Goal: Use online tool/utility: Utilize a website feature to perform a specific function

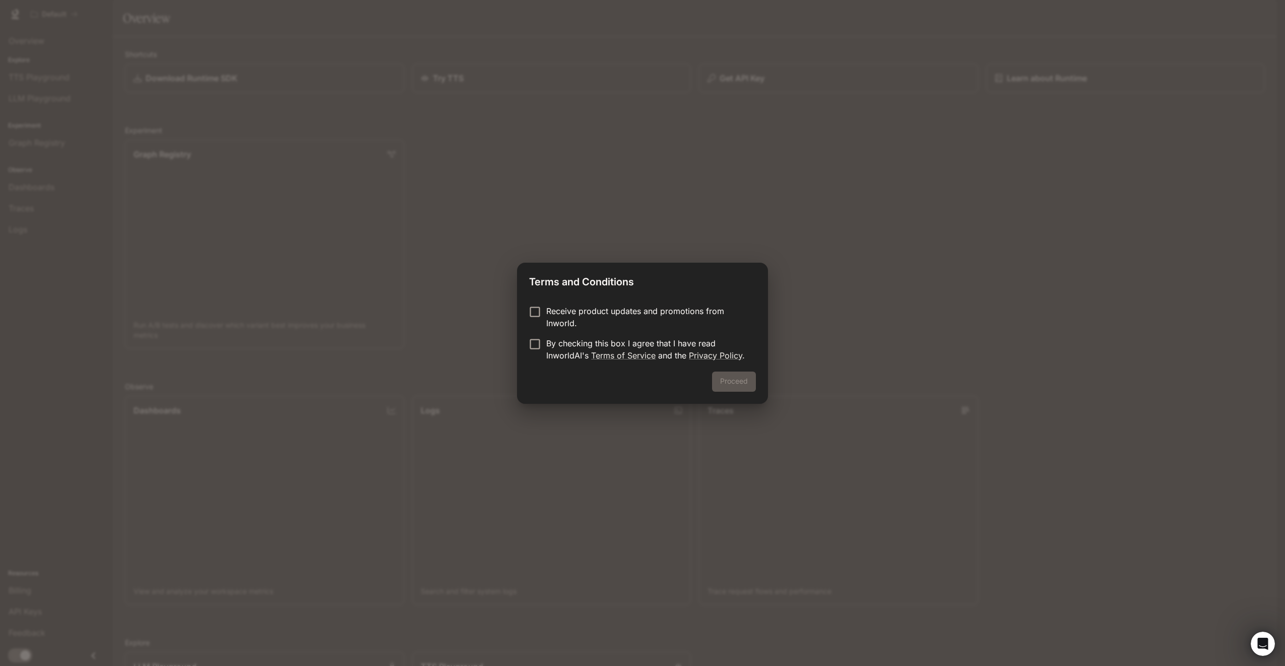
drag, startPoint x: 666, startPoint y: 316, endPoint x: 669, endPoint y: 321, distance: 6.2
click at [666, 316] on p "Receive product updates and promotions from Inworld." at bounding box center [647, 317] width 202 height 24
click at [667, 344] on p "By checking this box I agree that I have read InworldAI's Terms of Service and …" at bounding box center [647, 349] width 202 height 24
click at [721, 387] on button "Proceed" at bounding box center [734, 381] width 44 height 20
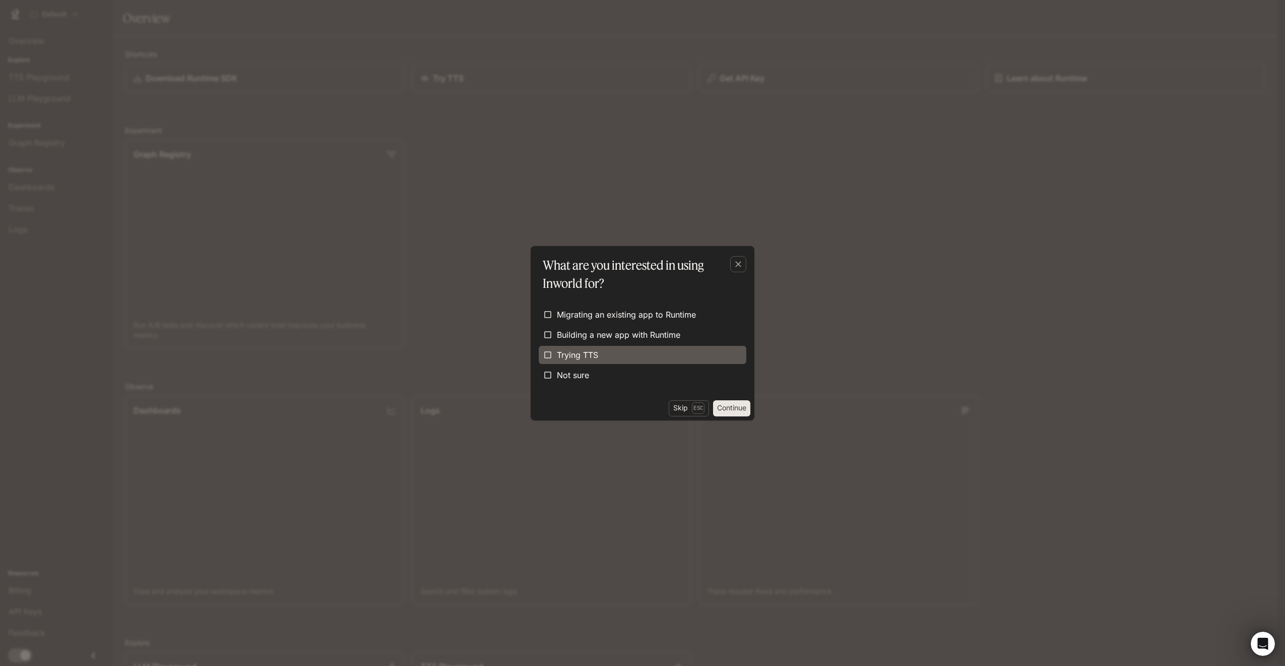
click at [672, 361] on label "Trying TTS" at bounding box center [643, 355] width 208 height 18
click at [736, 408] on button "Continue" at bounding box center [731, 408] width 37 height 16
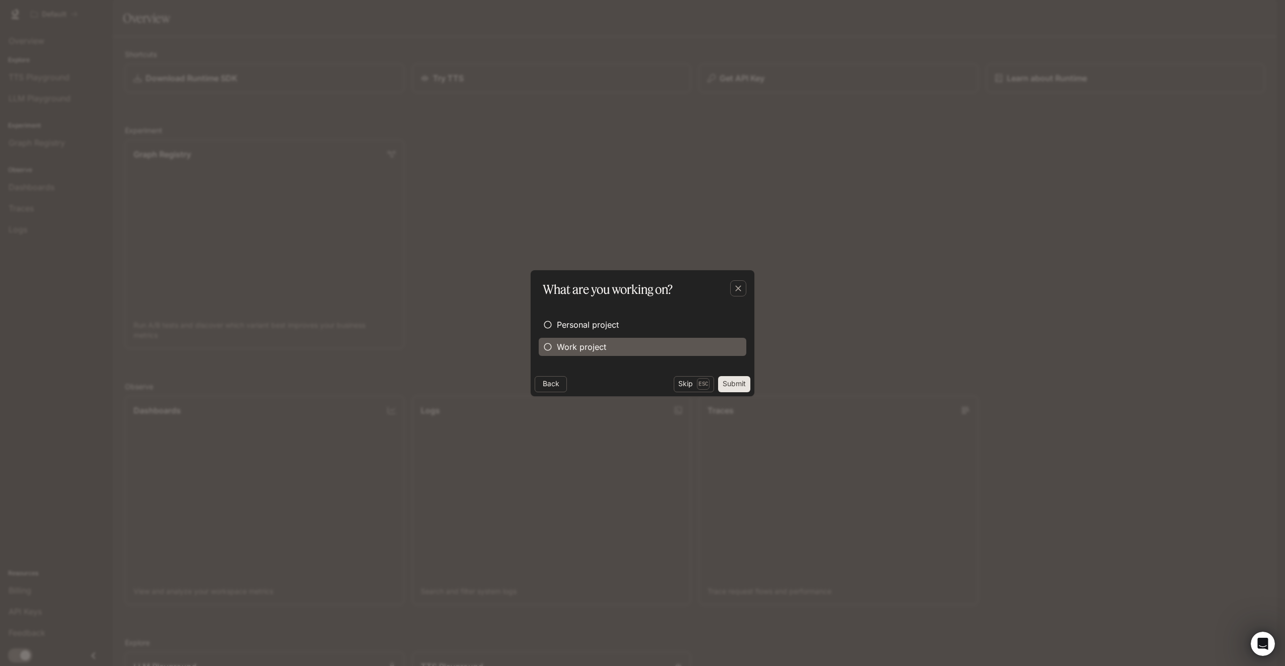
click at [606, 343] on label "Work project" at bounding box center [643, 347] width 208 height 18
click at [627, 328] on label "Personal project" at bounding box center [643, 324] width 208 height 18
click at [604, 347] on span "Work project" at bounding box center [581, 347] width 49 height 12
click at [736, 381] on button "Continue" at bounding box center [731, 384] width 37 height 16
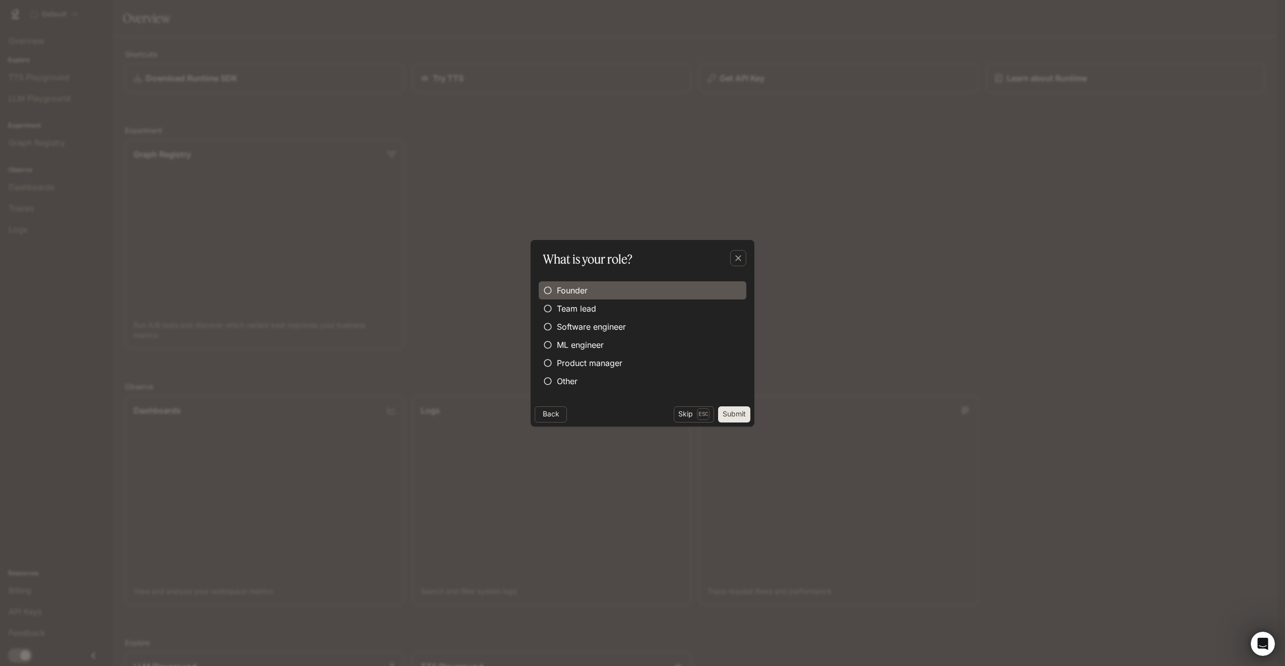
click at [622, 290] on label "Founder" at bounding box center [643, 290] width 208 height 18
click at [726, 410] on button "Submit" at bounding box center [734, 414] width 32 height 16
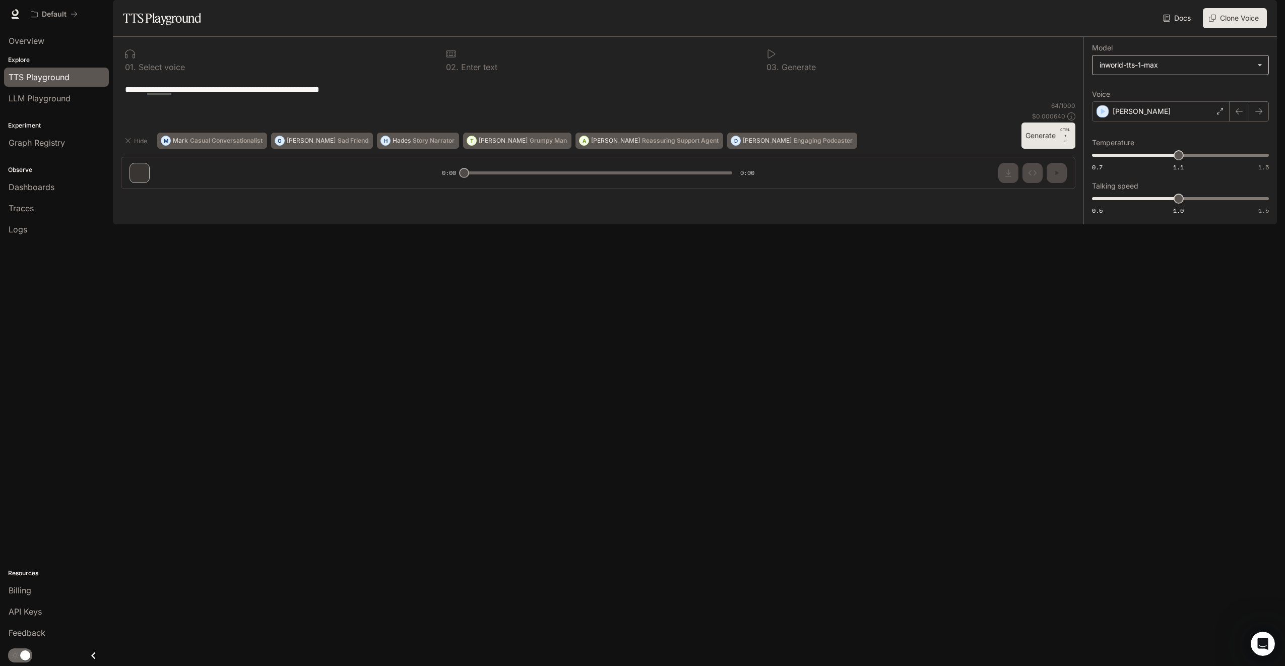
click at [1250, 98] on body "**********" at bounding box center [642, 333] width 1285 height 666
click at [1250, 98] on div at bounding box center [642, 333] width 1285 height 666
click at [1222, 114] on icon at bounding box center [1220, 111] width 6 height 6
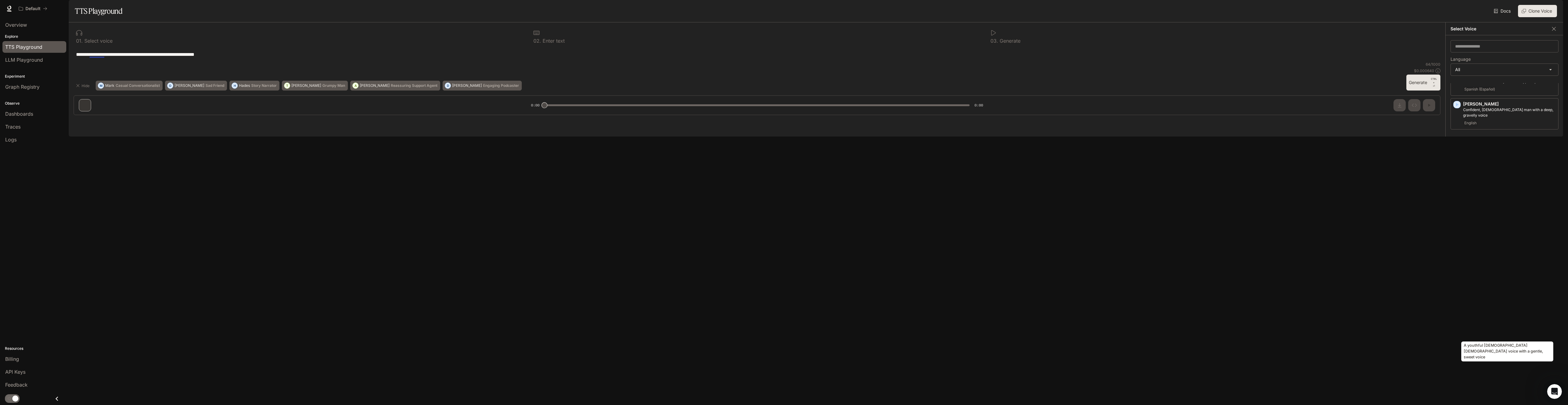
scroll to position [1082, 0]
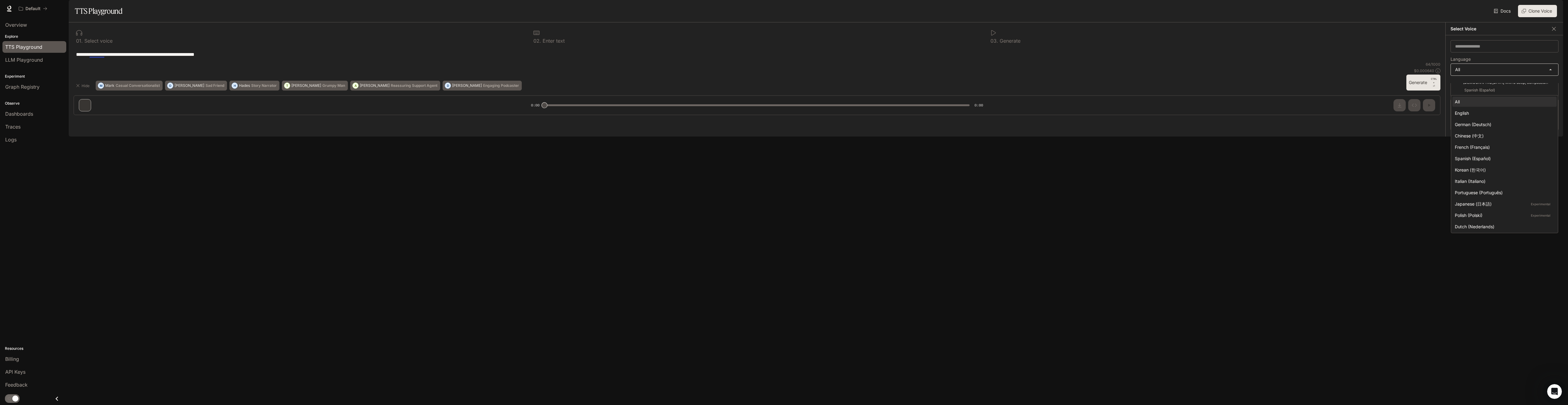
click at [782, 83] on body "**********" at bounding box center [784, 202] width 1568 height 405
click at [782, 113] on div "English" at bounding box center [1503, 113] width 97 height 7
type input "*****"
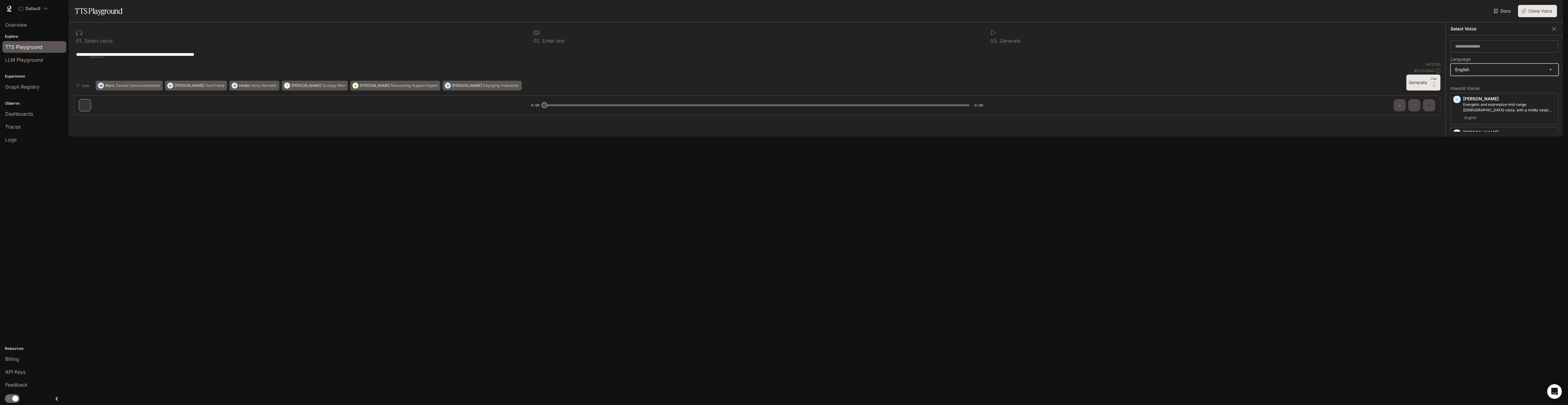
scroll to position [0, 0]
click at [782, 103] on icon "button" at bounding box center [1457, 101] width 3 height 4
click at [782, 137] on icon "button" at bounding box center [1457, 135] width 3 height 4
click at [782, 183] on div "[PERSON_NAME] [DEMOGRAPHIC_DATA] [DEMOGRAPHIC_DATA] with a refined and articula…" at bounding box center [1504, 172] width 108 height 31
click at [782, 74] on div "[PERSON_NAME]" at bounding box center [1493, 68] width 84 height 12
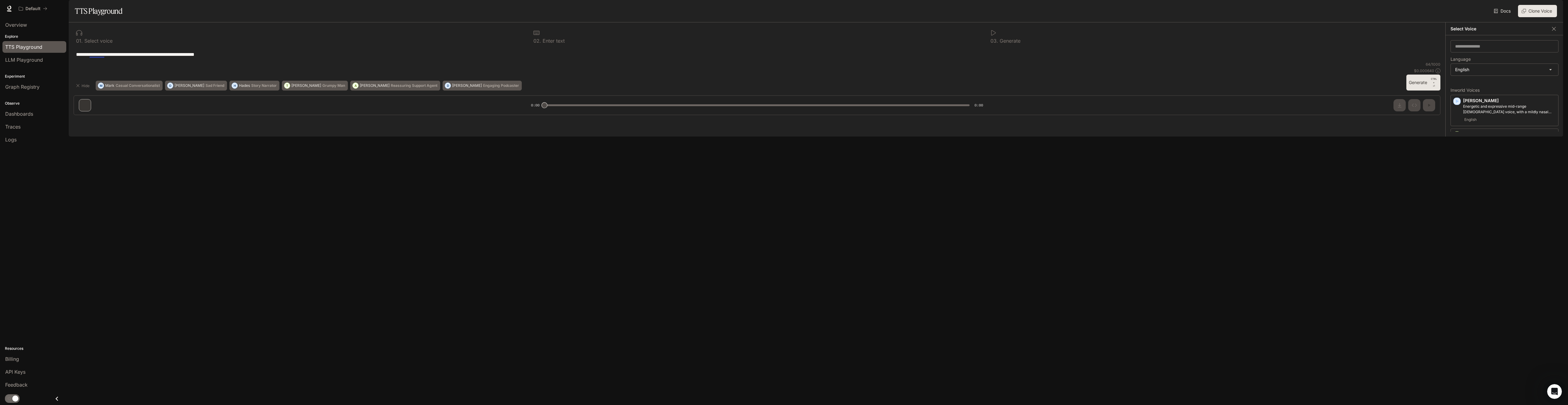
click at [782, 166] on icon "button" at bounding box center [1457, 163] width 6 height 6
click at [782, 228] on icon "button" at bounding box center [1457, 225] width 6 height 6
click at [782, 262] on icon "button" at bounding box center [1457, 259] width 6 height 6
click at [782, 266] on div "button" at bounding box center [1457, 262] width 7 height 7
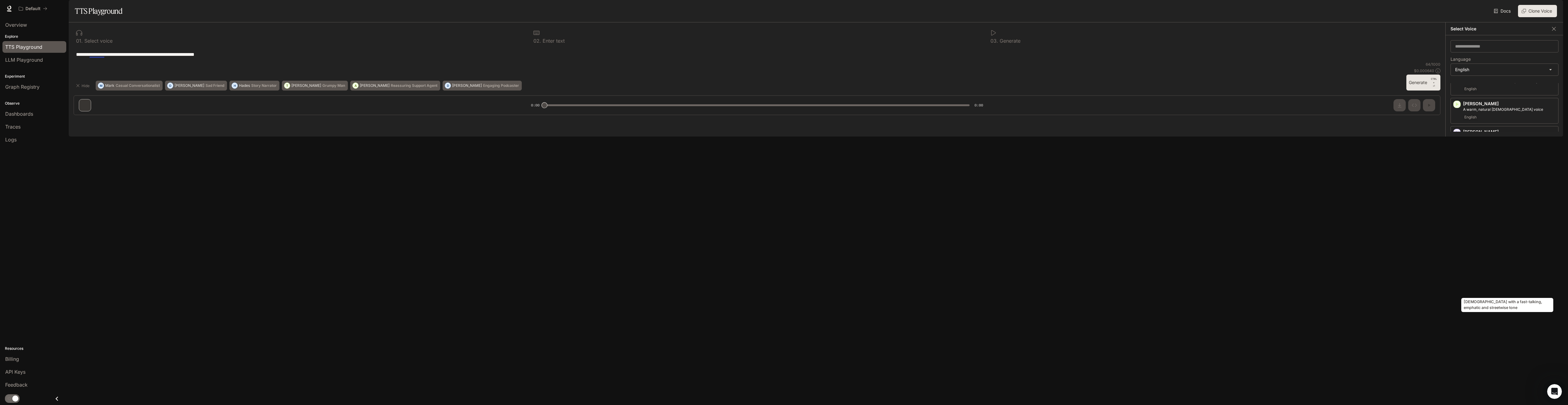
click at [782, 276] on p "[DEMOGRAPHIC_DATA] with a fast-talking, emphatic and streetwise tone" at bounding box center [1510, 270] width 93 height 11
click at [174, 62] on div "**********" at bounding box center [757, 54] width 1367 height 15
drag, startPoint x: 246, startPoint y: 72, endPoint x: 0, endPoint y: 52, distance: 246.8
click at [69, 52] on main "**********" at bounding box center [816, 68] width 1494 height 136
paste textarea "**********"
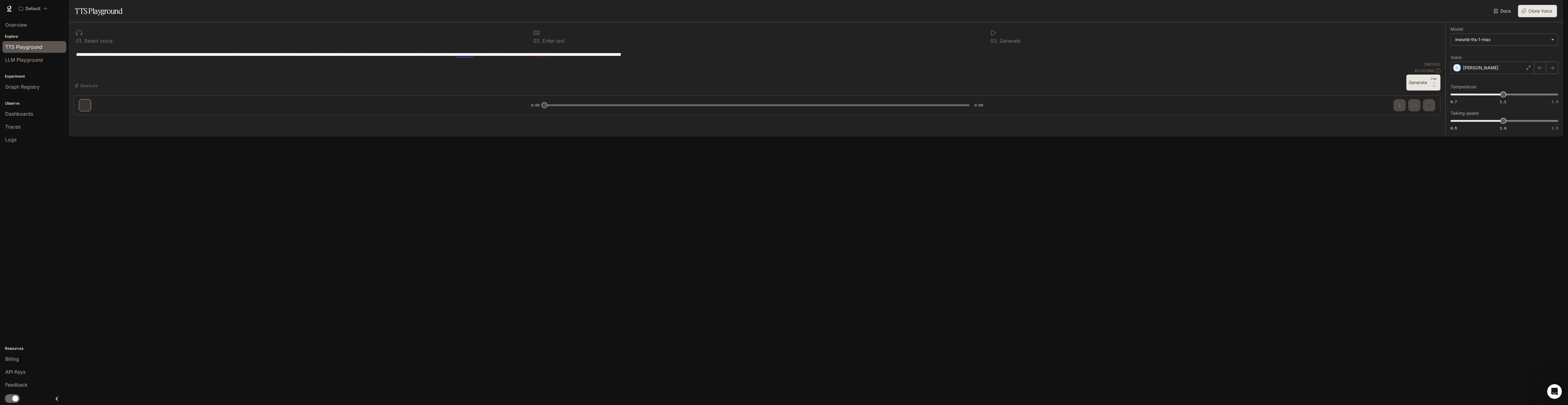
type textarea "**********"
click at [782, 91] on button "Generate CTRL + ⏎" at bounding box center [1423, 82] width 34 height 16
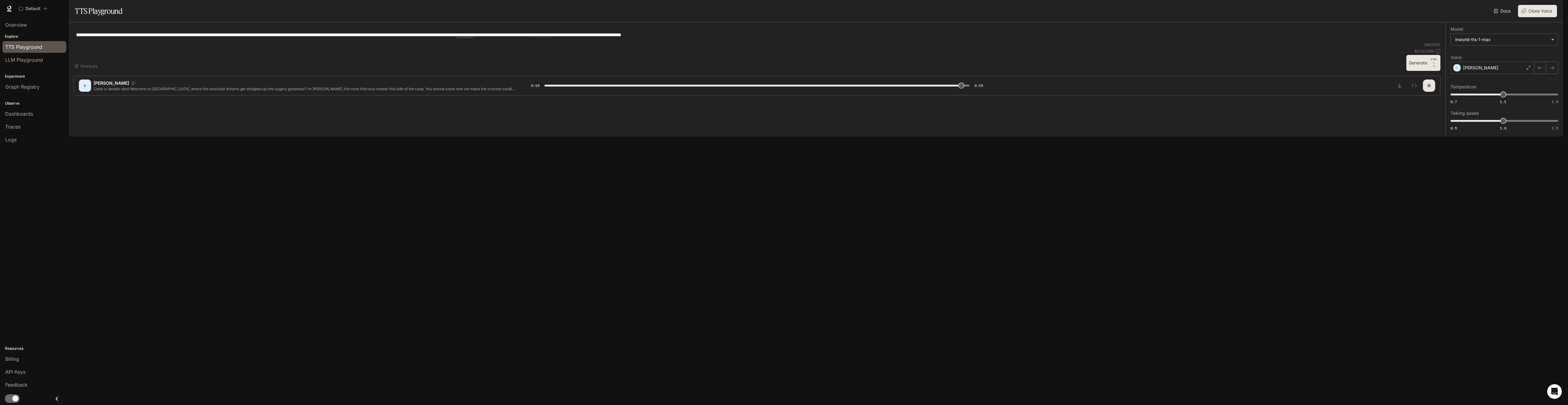
type input "*"
click at [40, 62] on span "LLM Playground" at bounding box center [24, 60] width 38 height 7
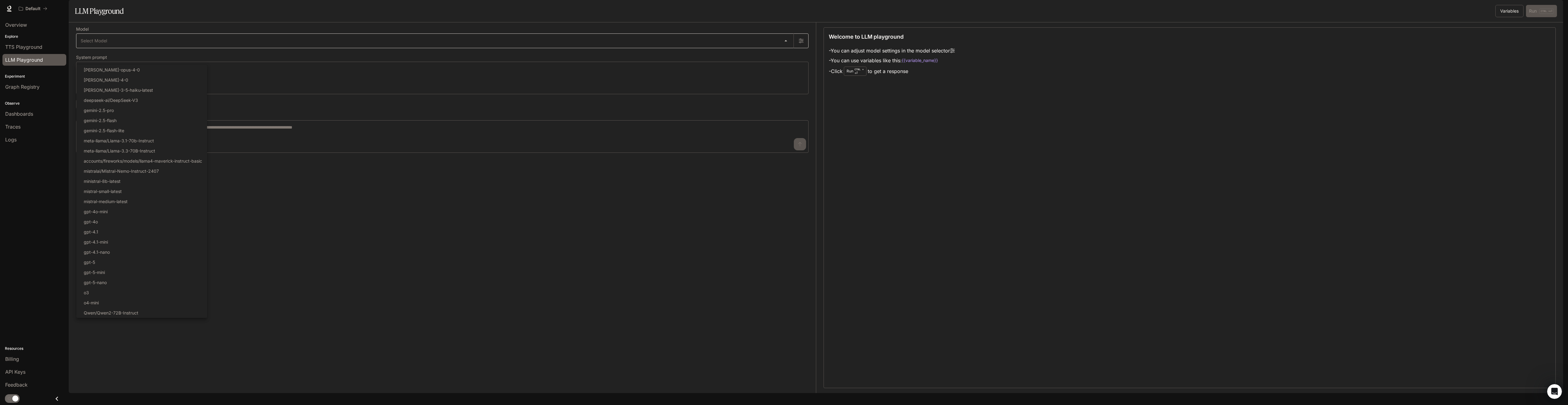
click at [215, 55] on body "Skip to main content Default Runtime Runtime Documentation Documentation Portal…" at bounding box center [784, 202] width 1568 height 405
